Goal: Book appointment/travel/reservation

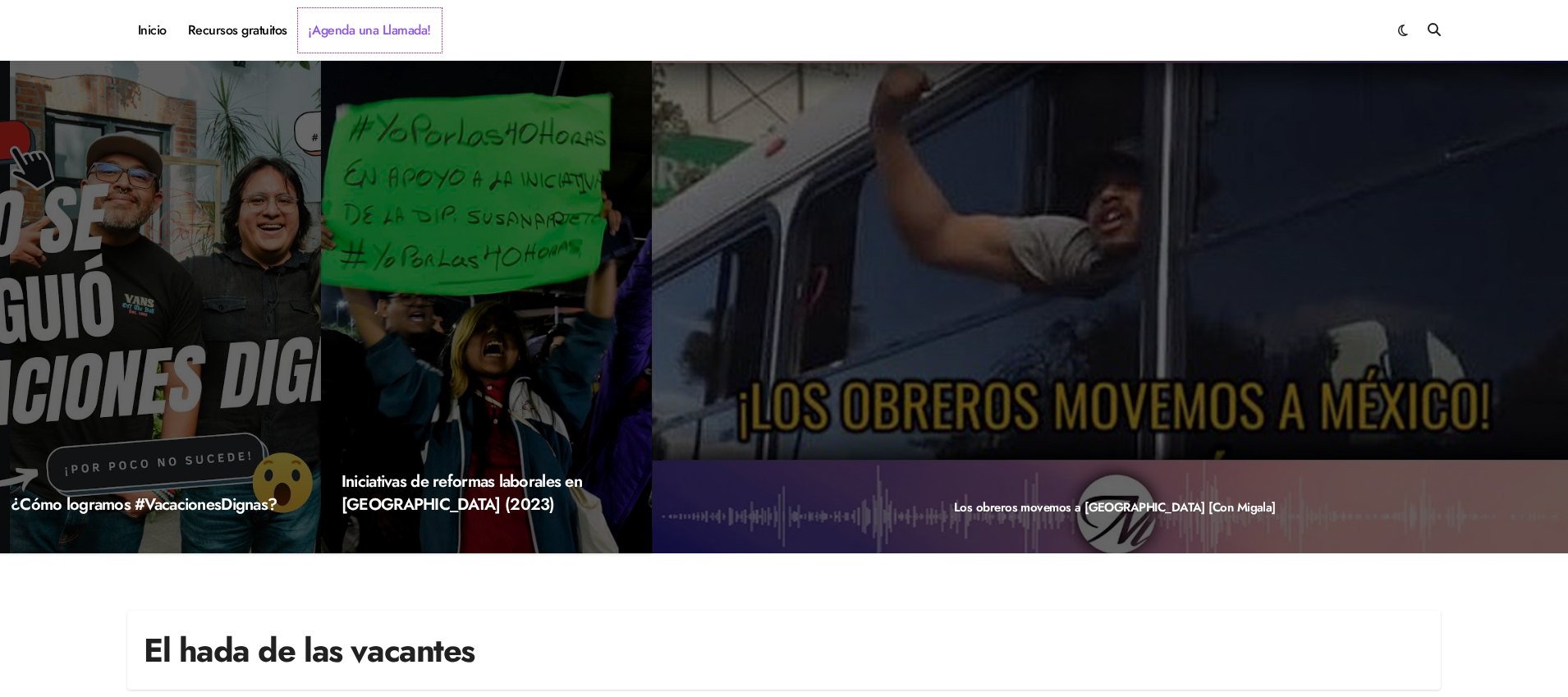
click at [373, 31] on link "¡Agenda una Llamada!" at bounding box center [369, 31] width 144 height 44
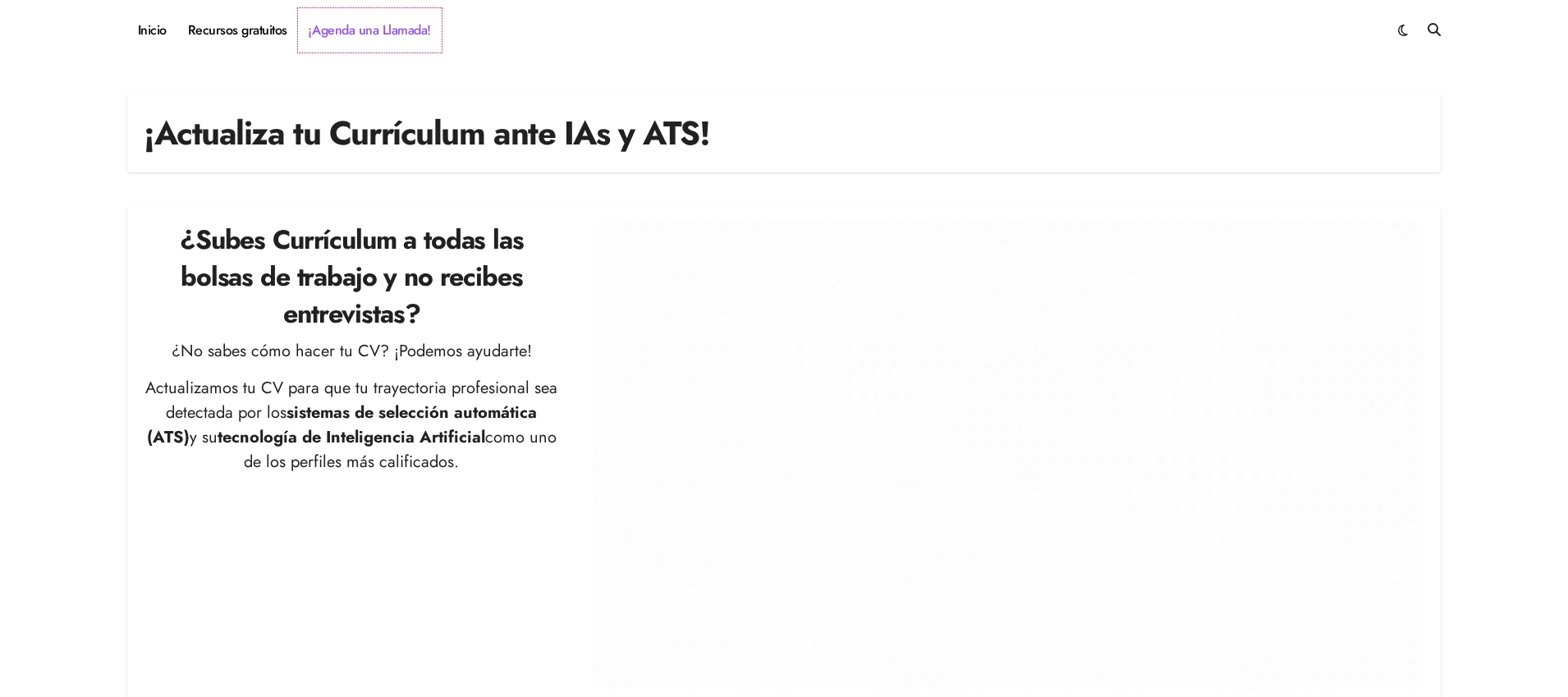
click at [358, 25] on link "¡Agenda una Llamada!" at bounding box center [369, 31] width 144 height 44
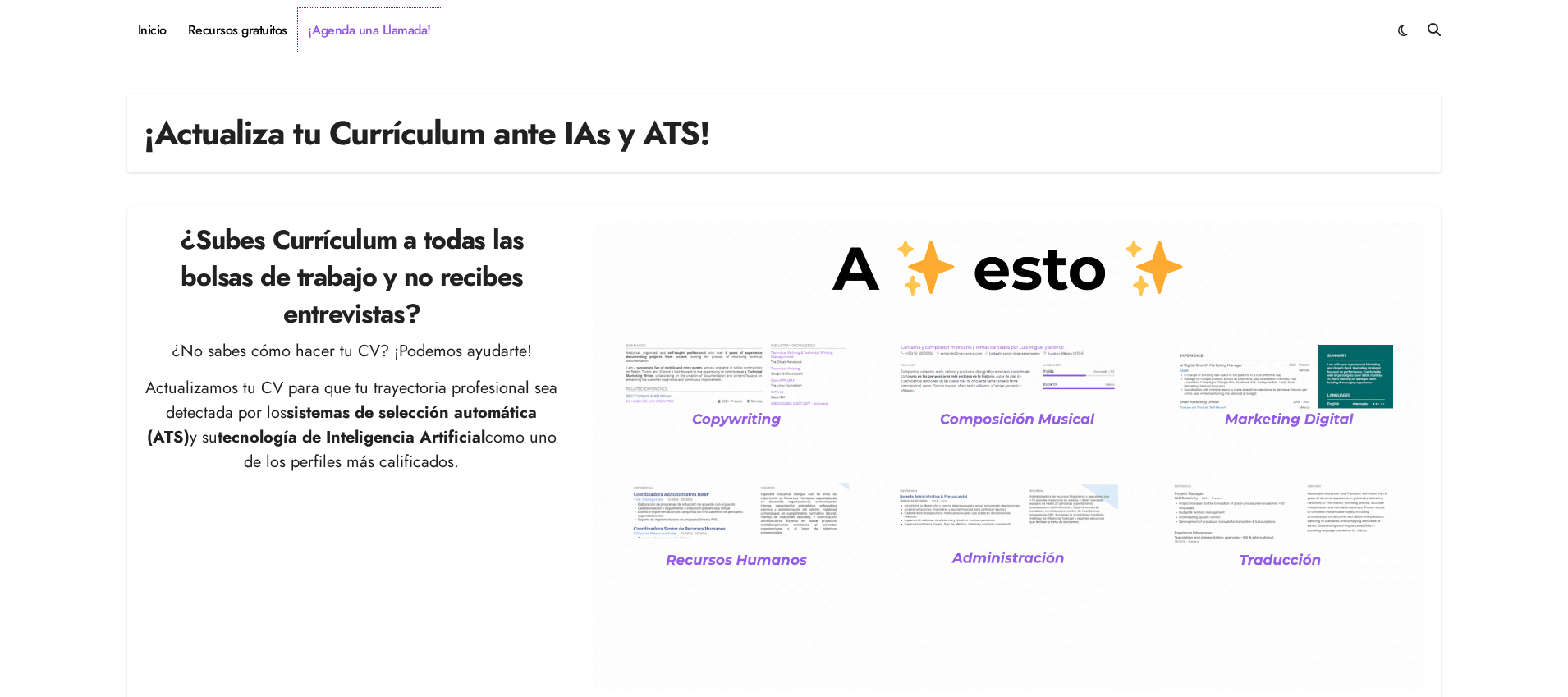
click at [378, 35] on link "¡Agenda una Llamada!" at bounding box center [369, 31] width 144 height 44
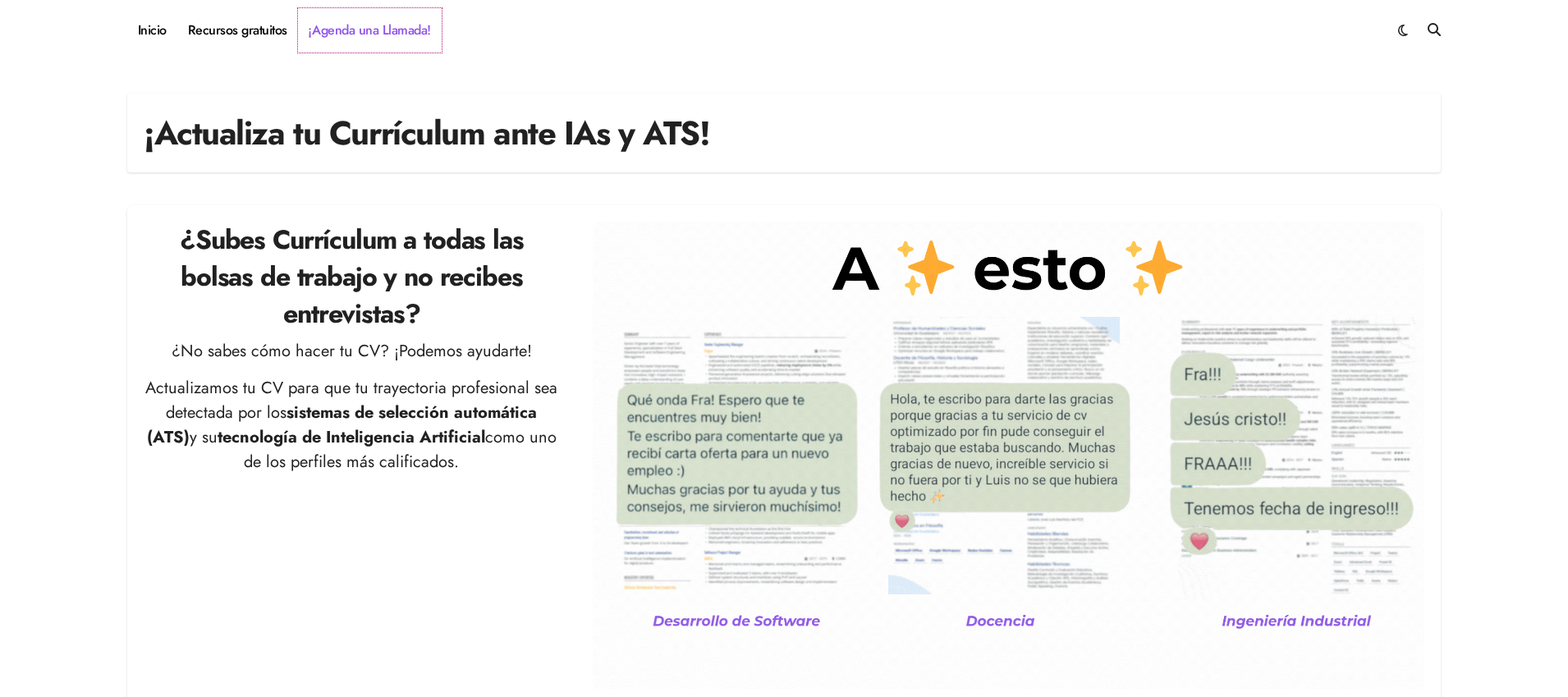
click at [373, 34] on link "¡Agenda una Llamada!" at bounding box center [369, 31] width 144 height 44
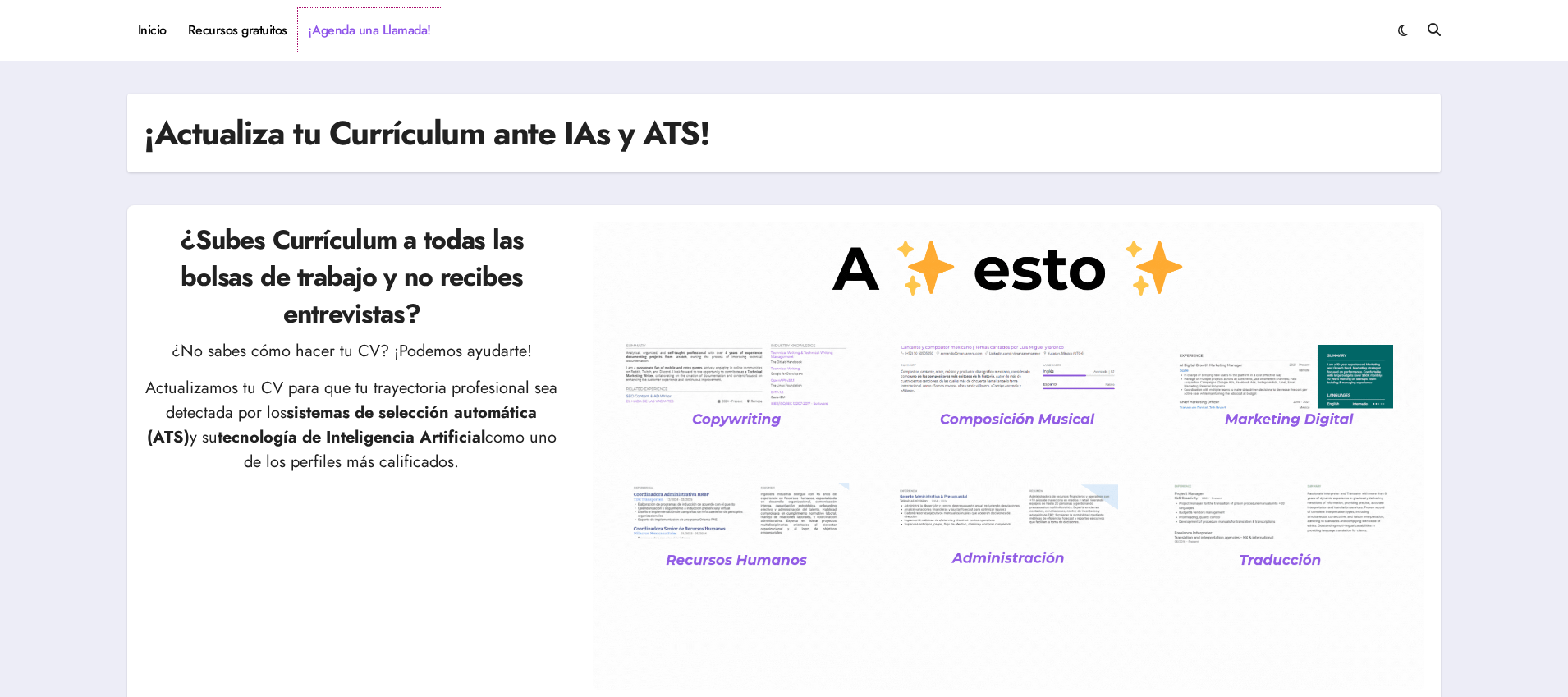
click at [365, 19] on link "¡Agenda una Llamada!" at bounding box center [369, 31] width 144 height 44
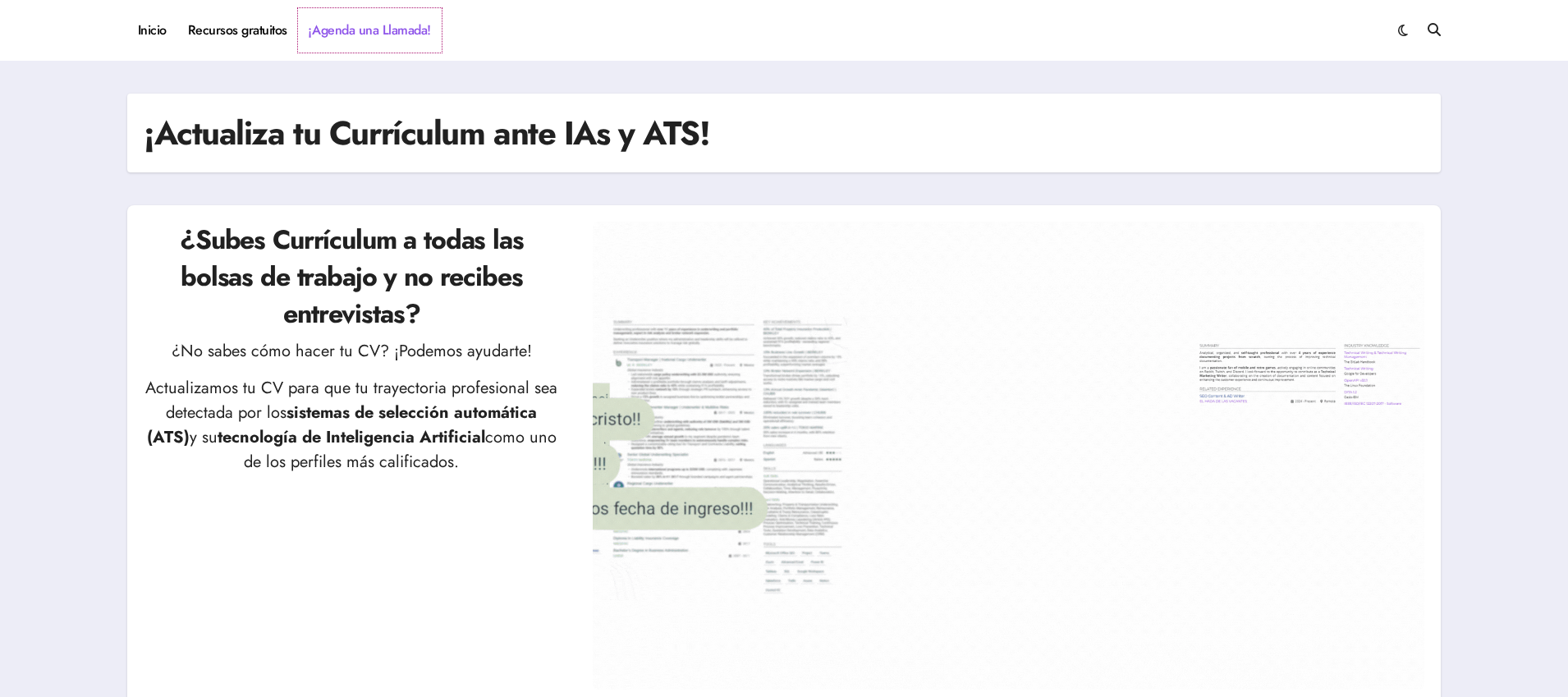
click at [345, 22] on link "¡Agenda una Llamada!" at bounding box center [369, 31] width 144 height 44
